Goal: Use online tool/utility

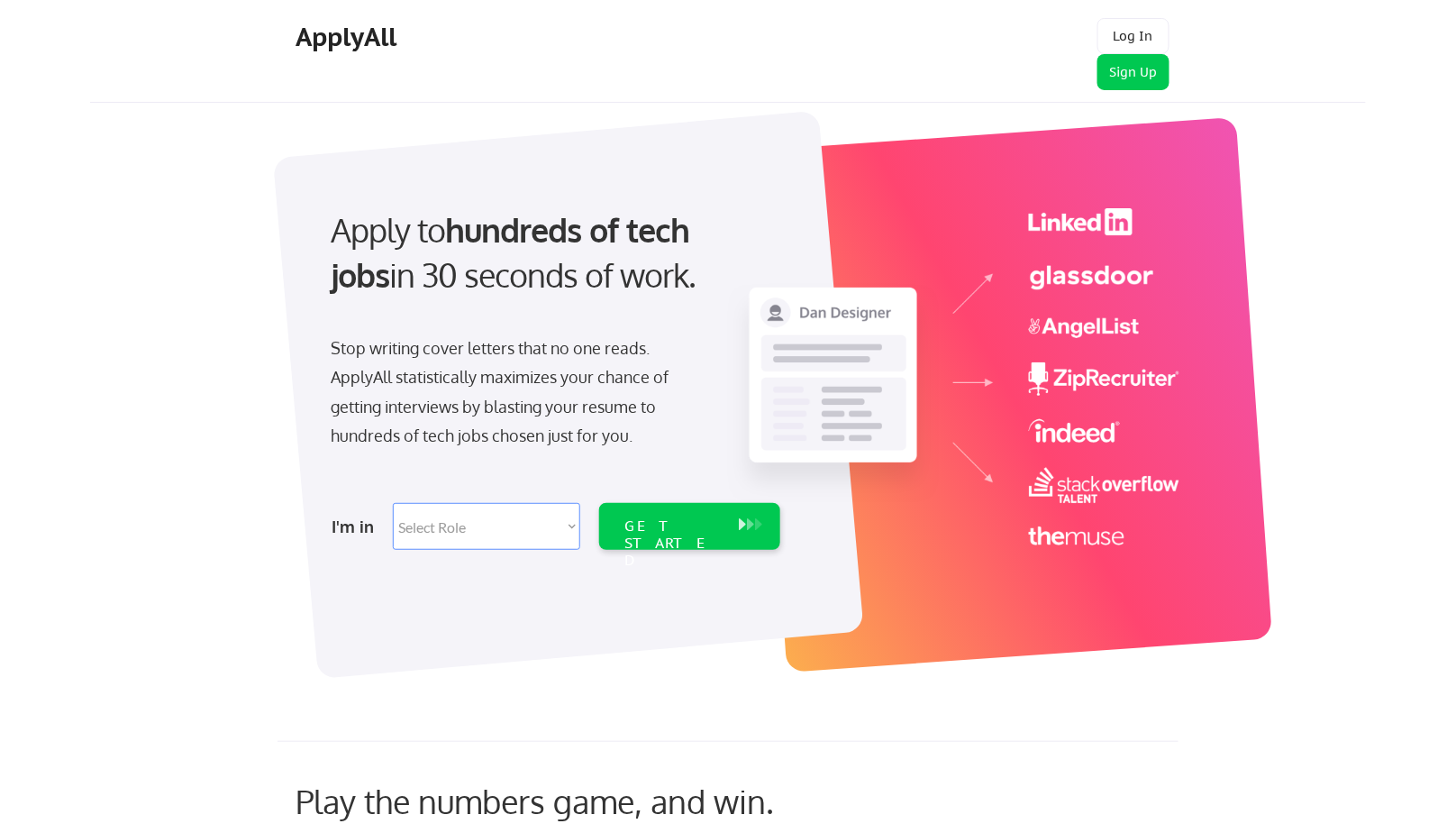
click at [961, 609] on div at bounding box center [1011, 394] width 522 height 556
click at [553, 529] on select "Select Role Software Engineering Product Management Customer Success Sales UI/U…" at bounding box center [487, 526] width 187 height 47
select select ""technical_project_program_mgmt""
click at [393, 503] on select "Select Role Software Engineering Product Management Customer Success Sales UI/U…" at bounding box center [487, 526] width 187 height 47
select select ""technical_project_program_mgmt""
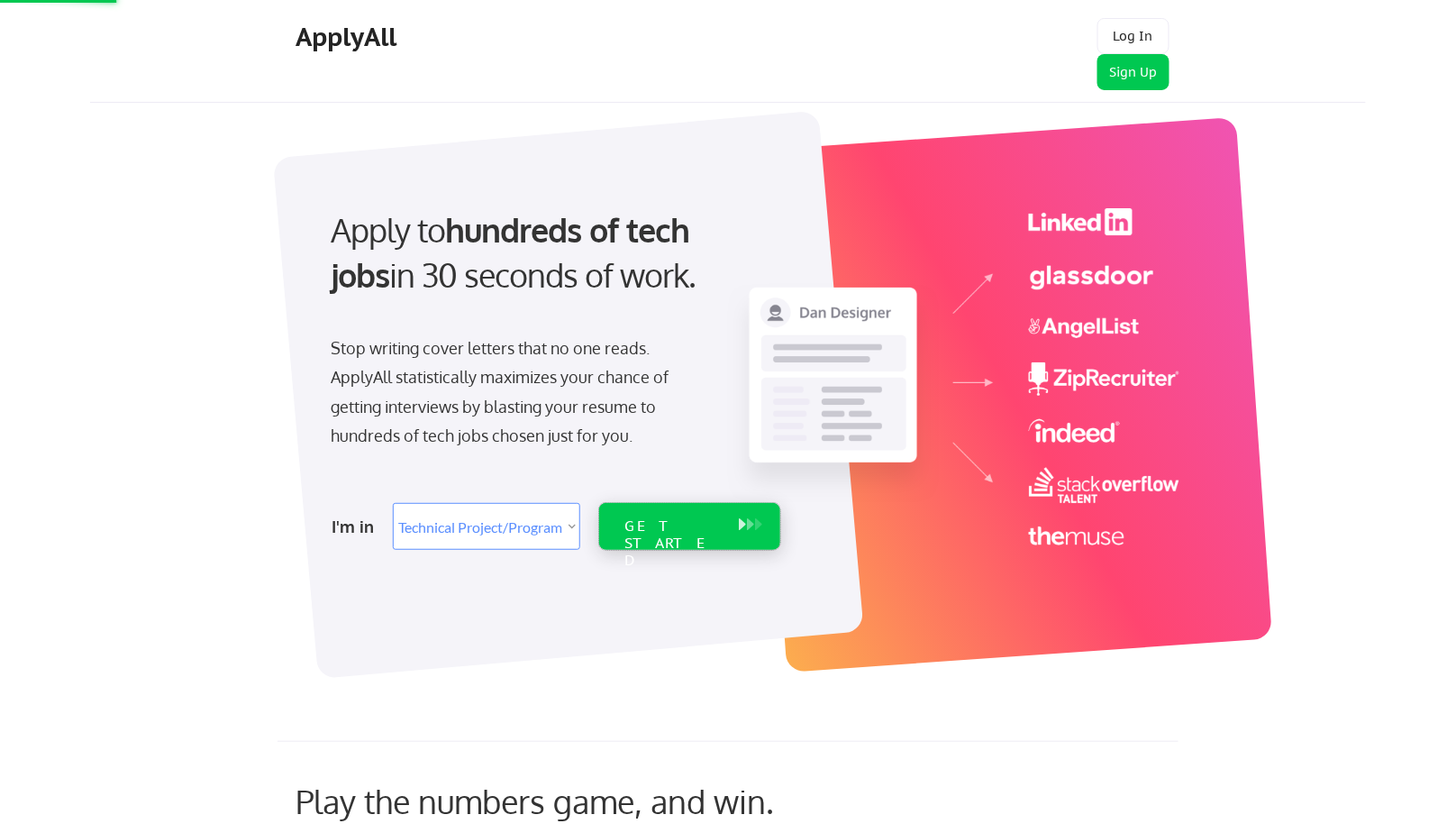
click at [672, 528] on div "GET STARTED" at bounding box center [672, 544] width 97 height 52
select select ""technical_project_program_mgmt""
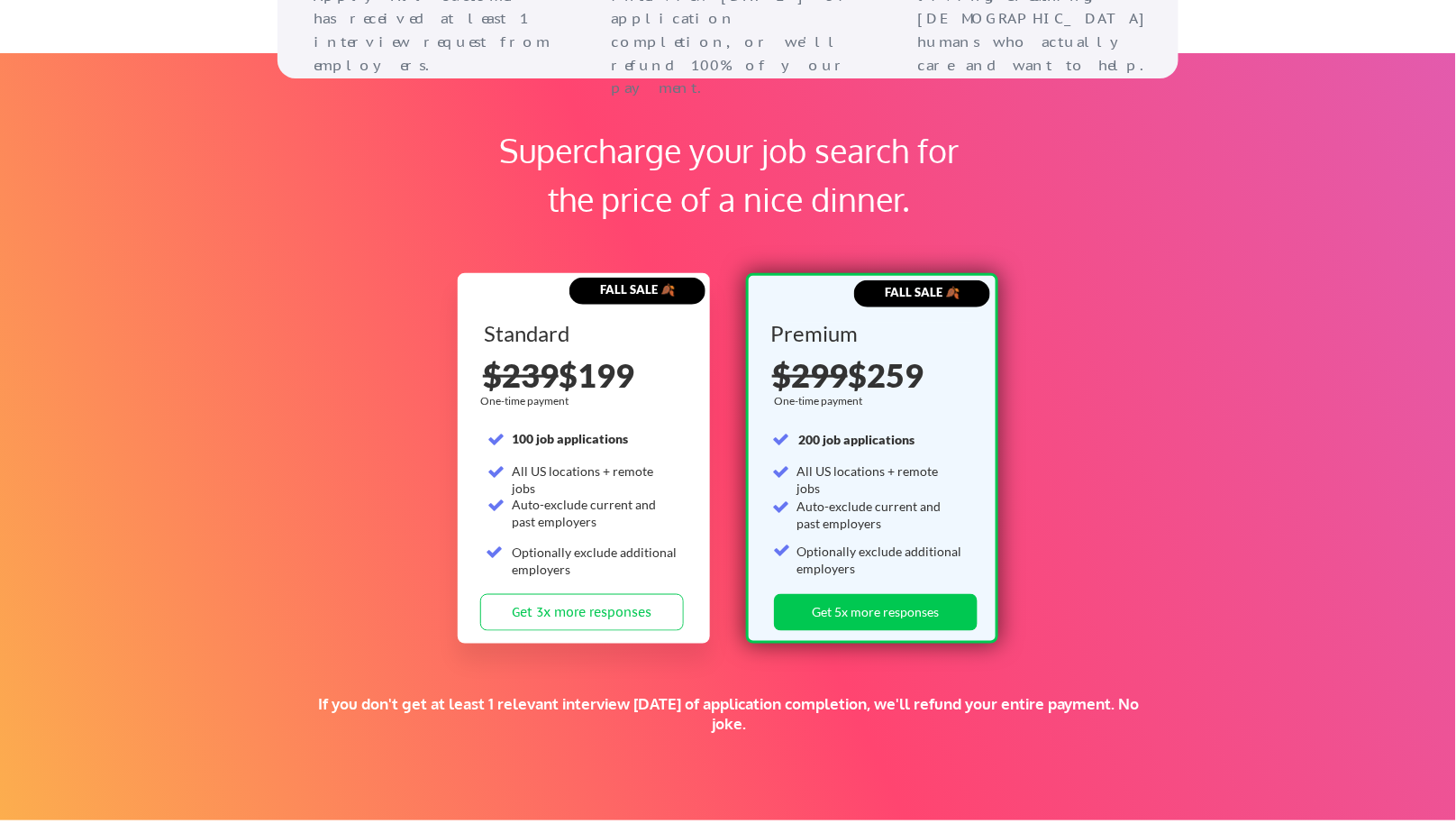
scroll to position [2625, 0]
